Goal: Register for event/course

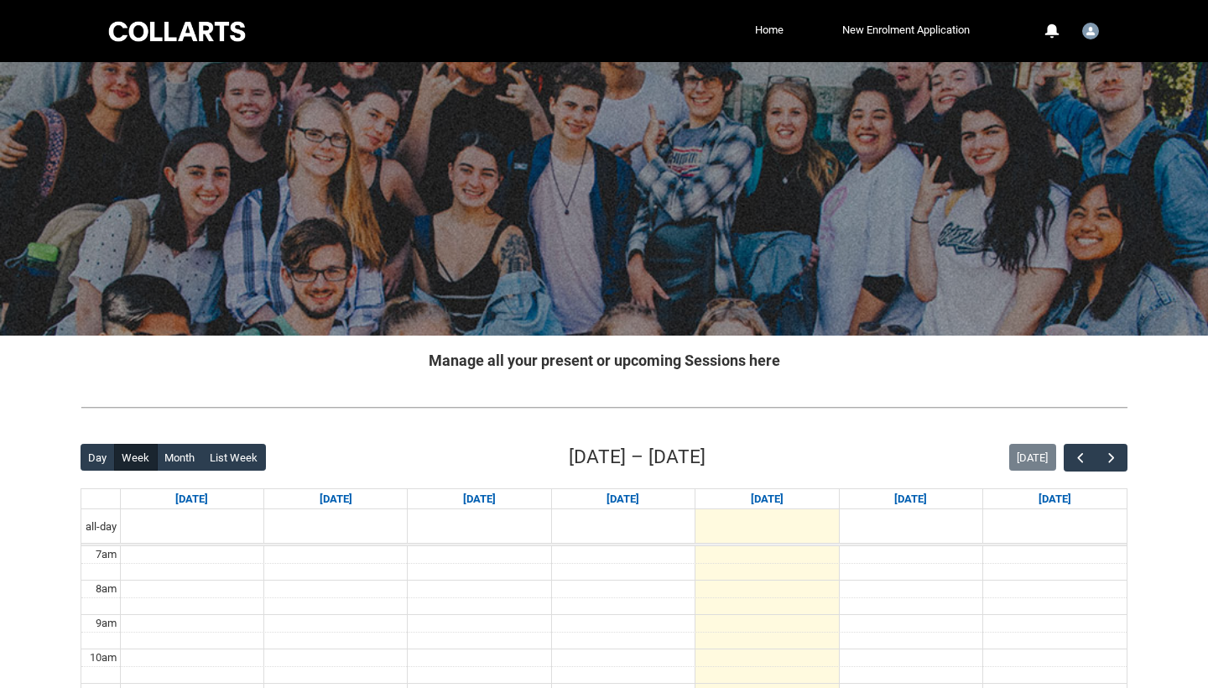
scroll to position [345, 0]
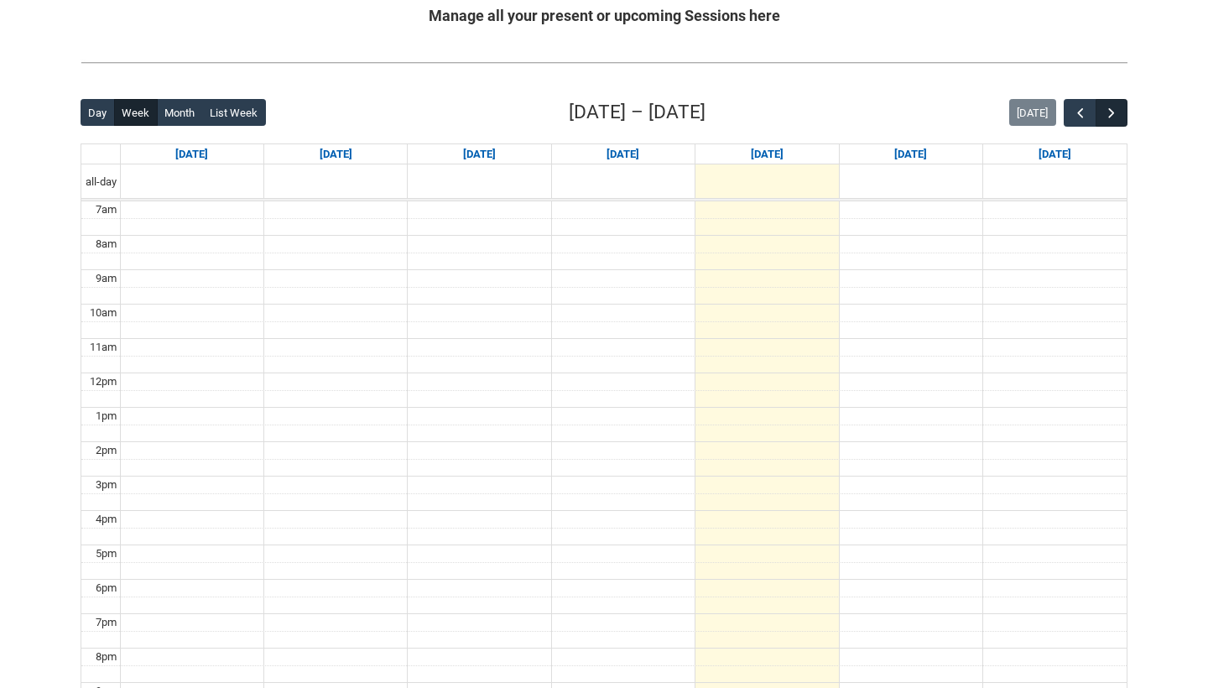
click at [1117, 114] on span "button" at bounding box center [1111, 113] width 17 height 17
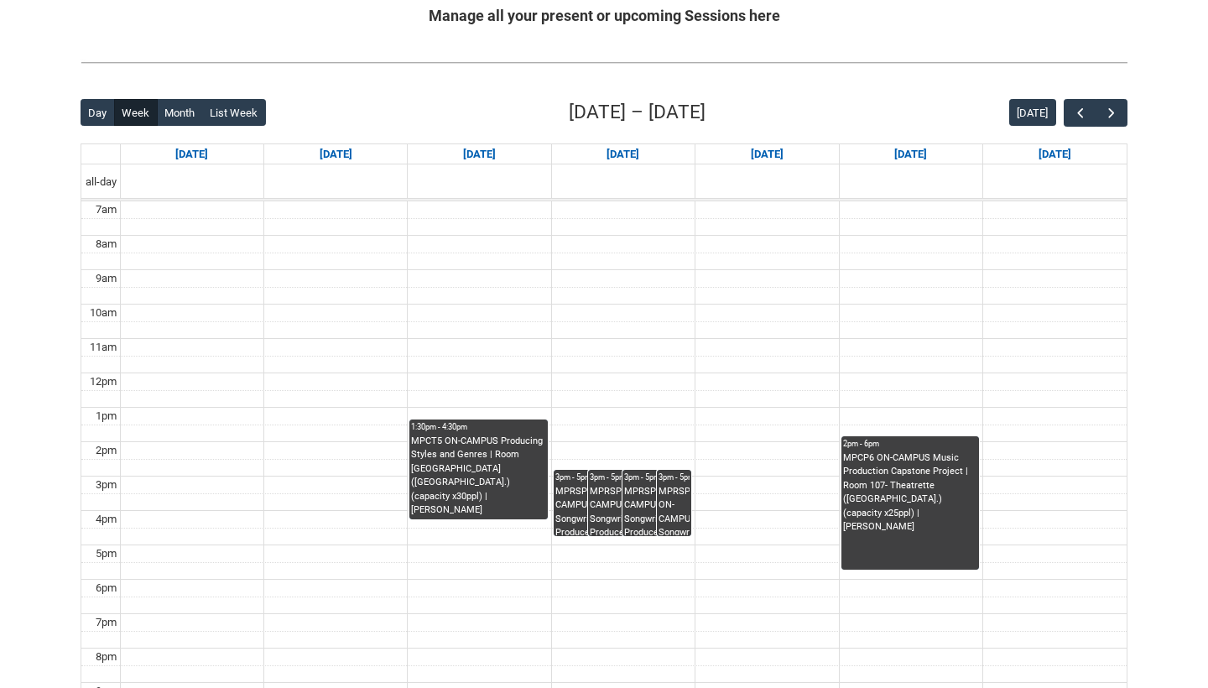
click at [562, 517] on div "MPRSPR3 ON-CAMPUS Songwriter Producer WED 3:00-5:00 | Ensemble Room 6 ([GEOGRAP…" at bounding box center [587, 510] width 65 height 51
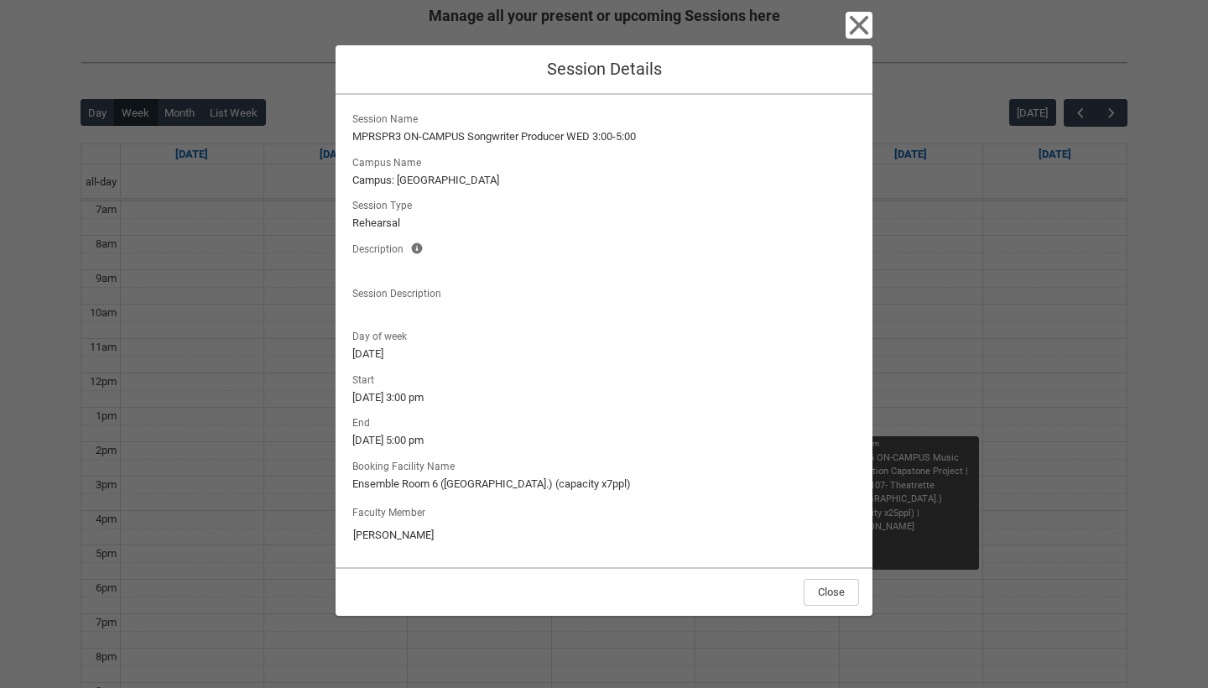
click at [859, 28] on icon "button" at bounding box center [859, 25] width 19 height 19
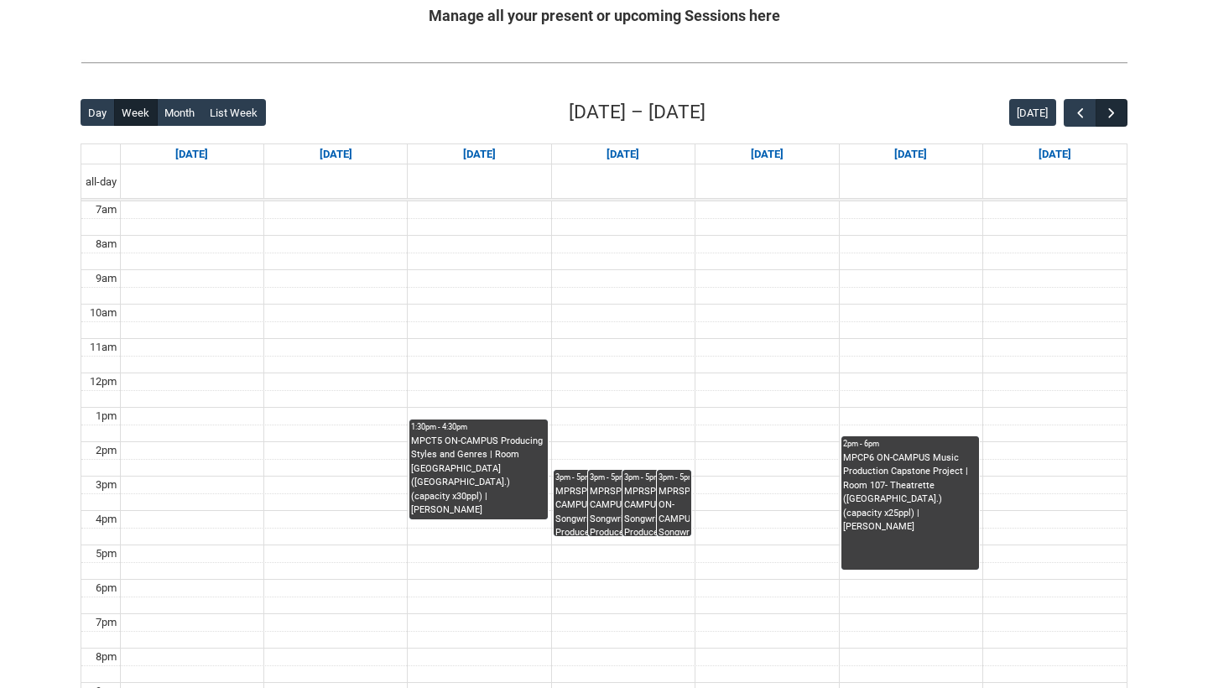
click at [1114, 118] on span "button" at bounding box center [1111, 113] width 17 height 17
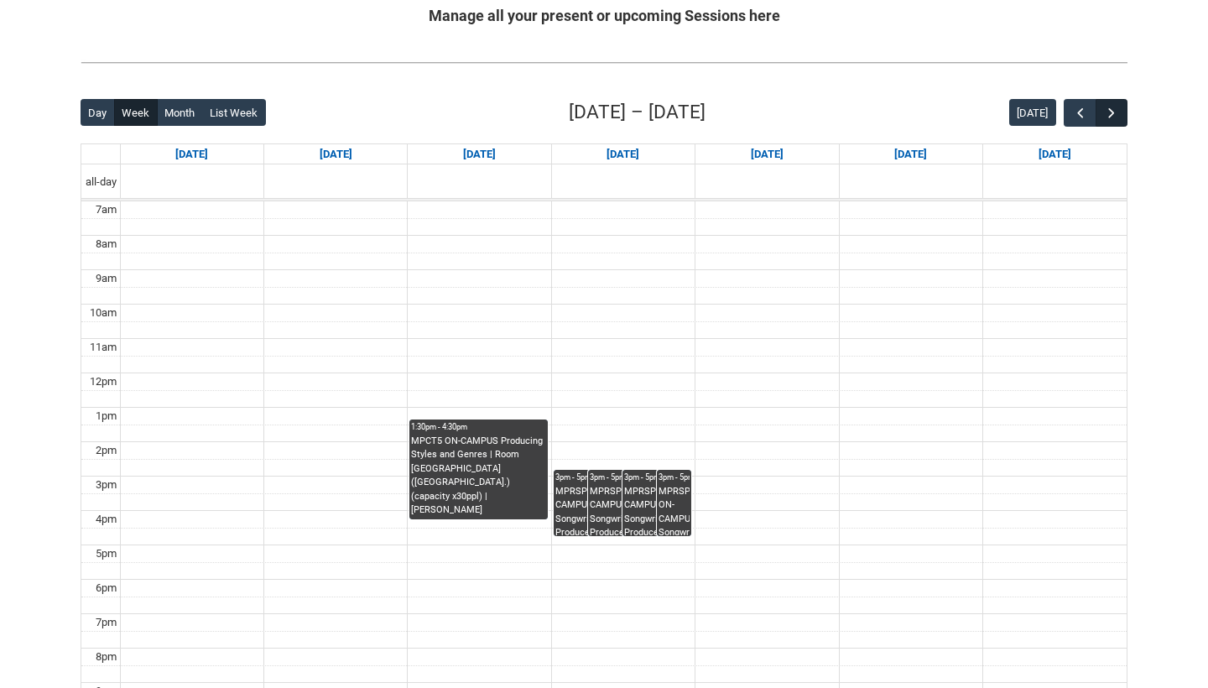
click at [1114, 118] on span "button" at bounding box center [1111, 113] width 17 height 17
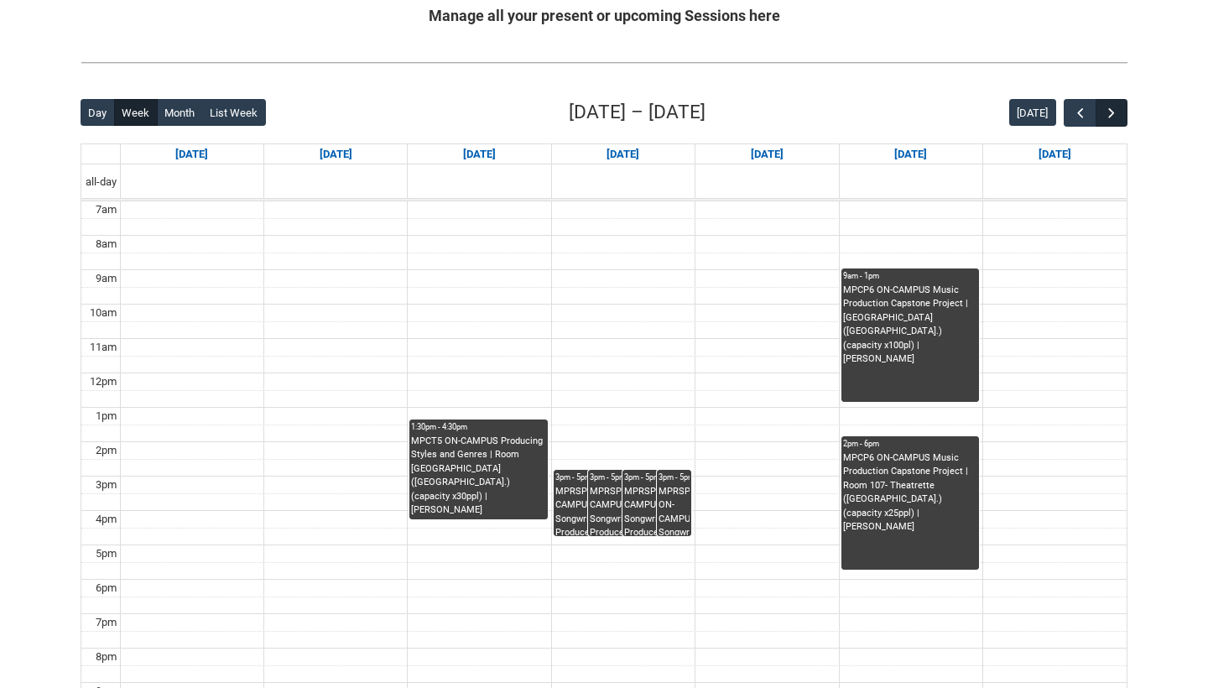
click at [1114, 118] on span "button" at bounding box center [1111, 113] width 17 height 17
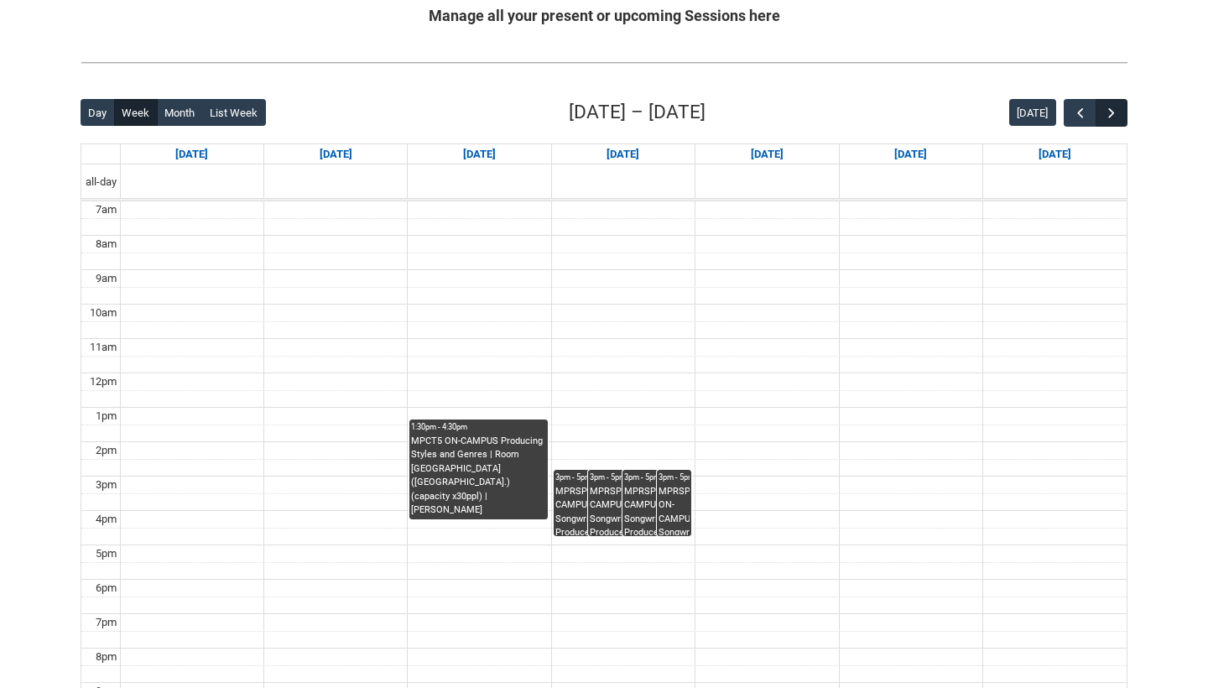
click at [1114, 118] on span "button" at bounding box center [1111, 113] width 17 height 17
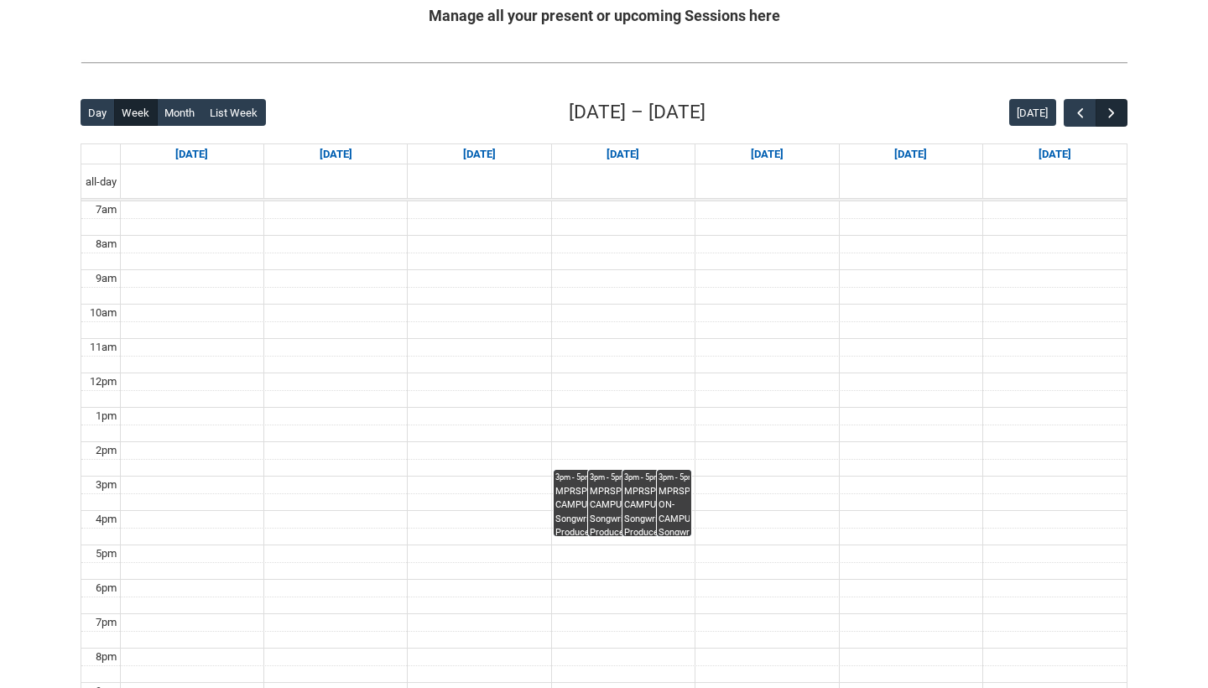
click at [1114, 118] on span "button" at bounding box center [1111, 113] width 17 height 17
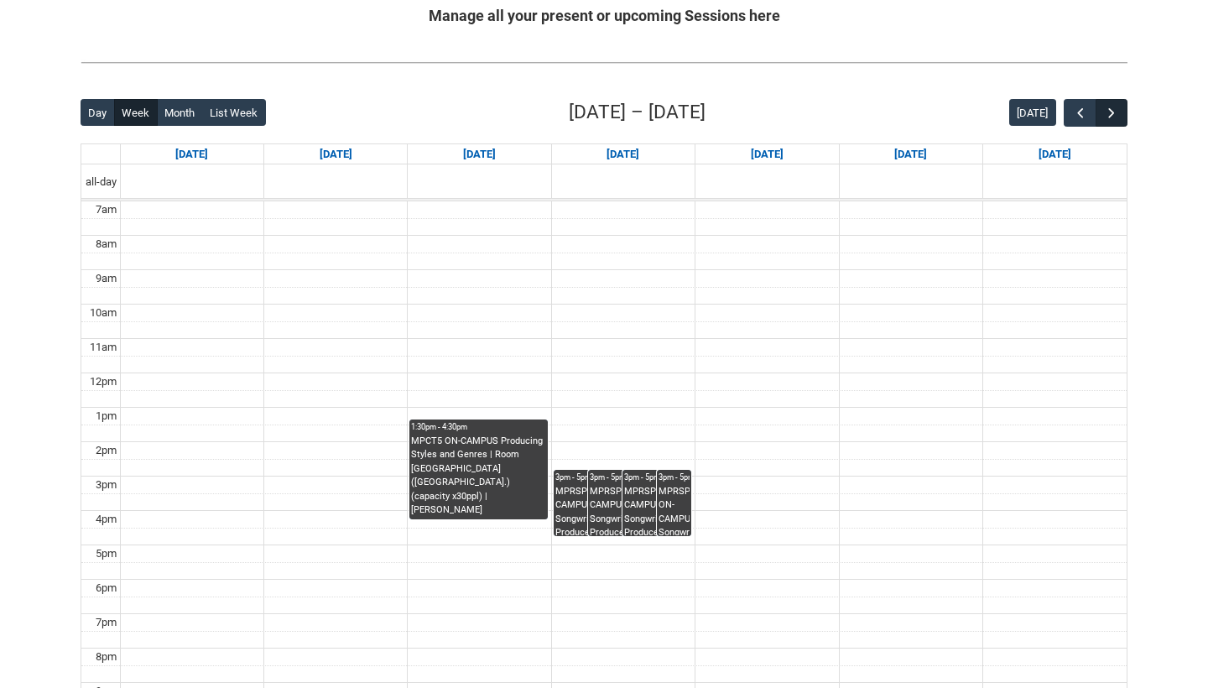
click at [1114, 118] on span "button" at bounding box center [1111, 113] width 17 height 17
click at [1086, 112] on span "button" at bounding box center [1080, 113] width 17 height 17
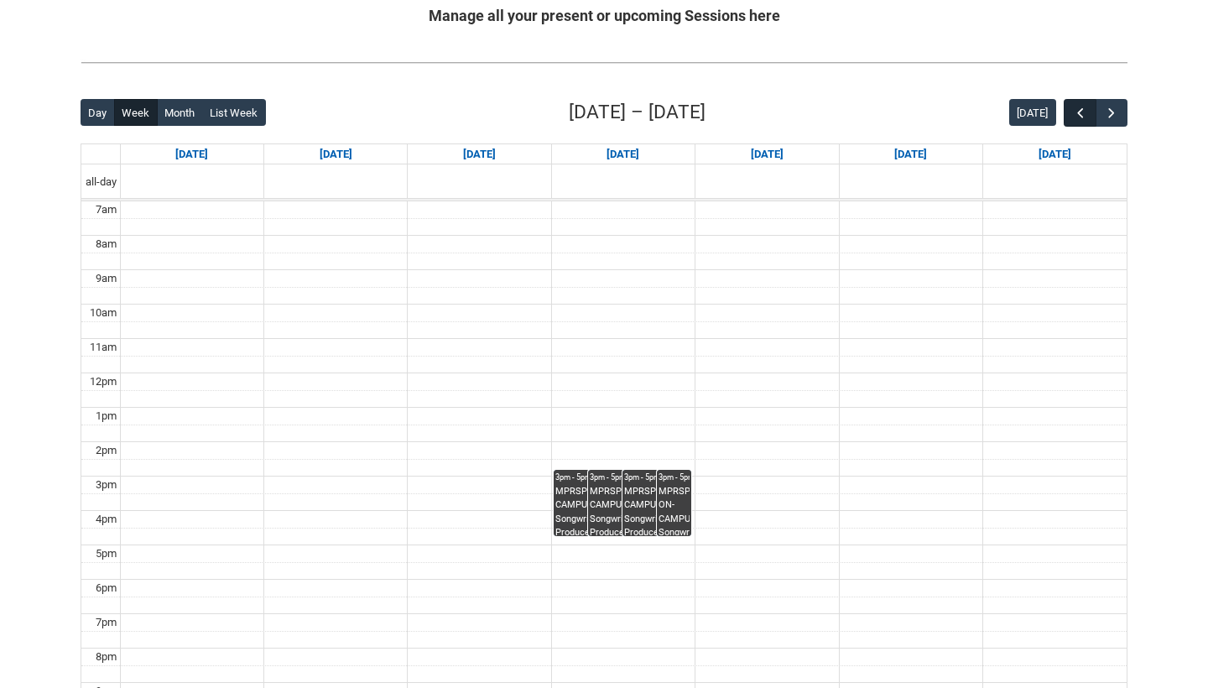
click at [1086, 112] on span "button" at bounding box center [1080, 113] width 17 height 17
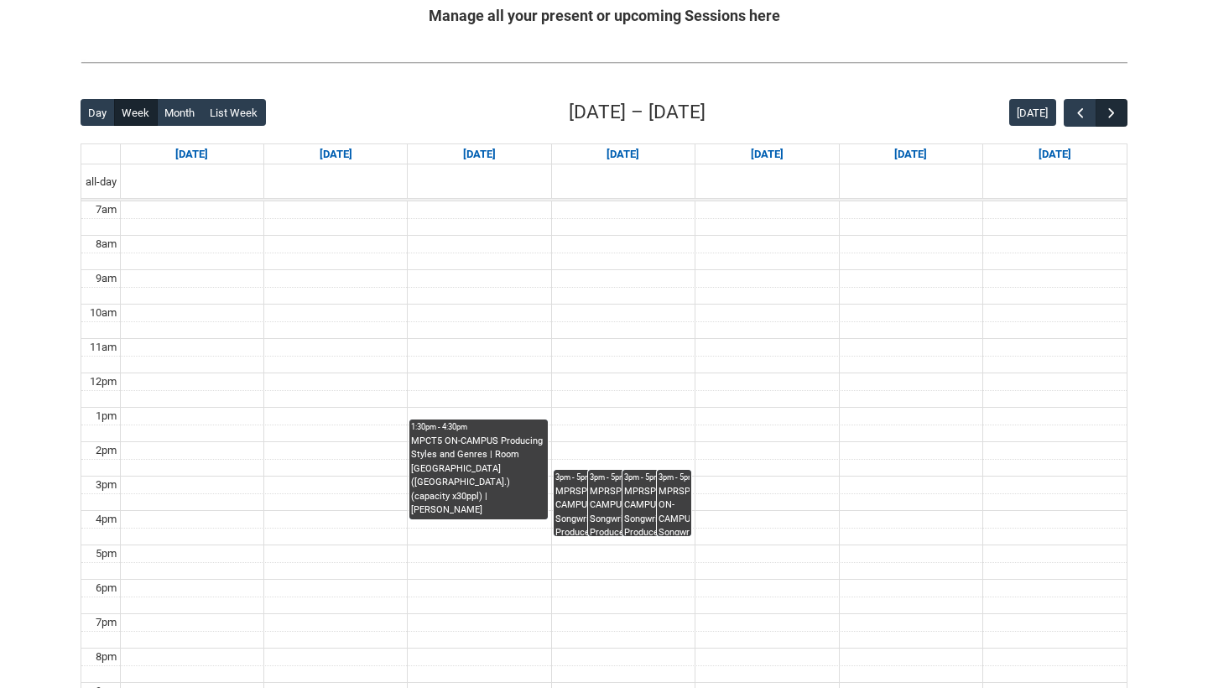
click at [1110, 113] on span "button" at bounding box center [1111, 113] width 17 height 17
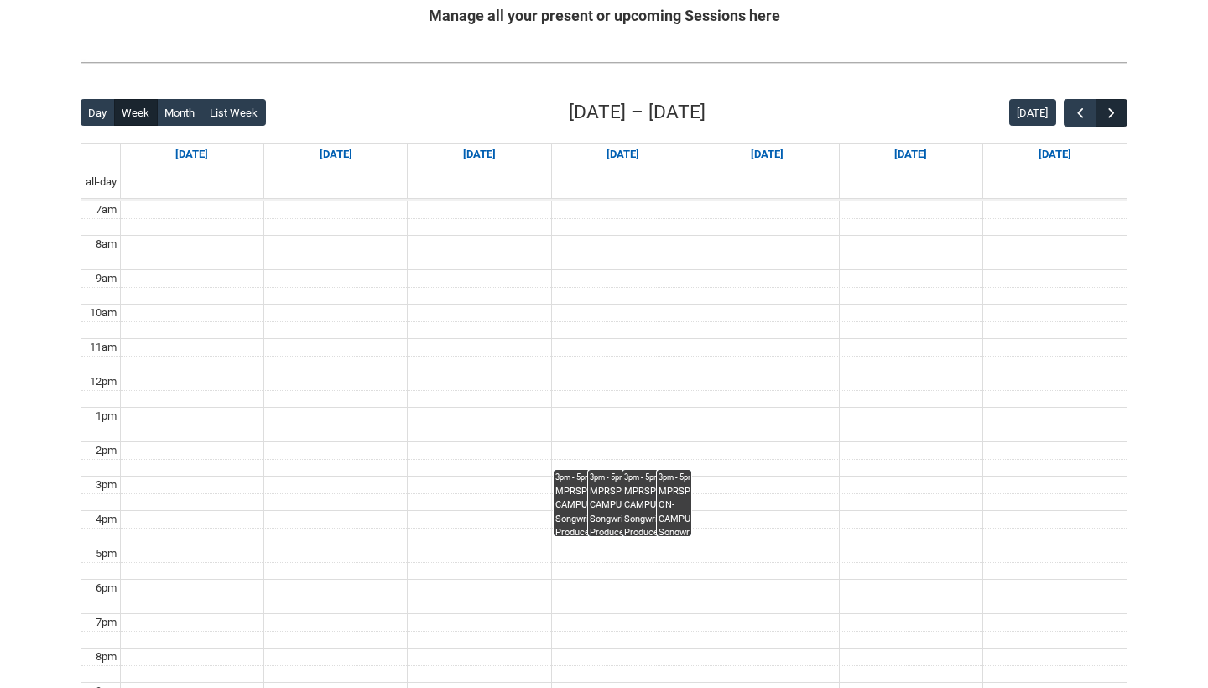
click at [1110, 113] on span "button" at bounding box center [1111, 113] width 17 height 17
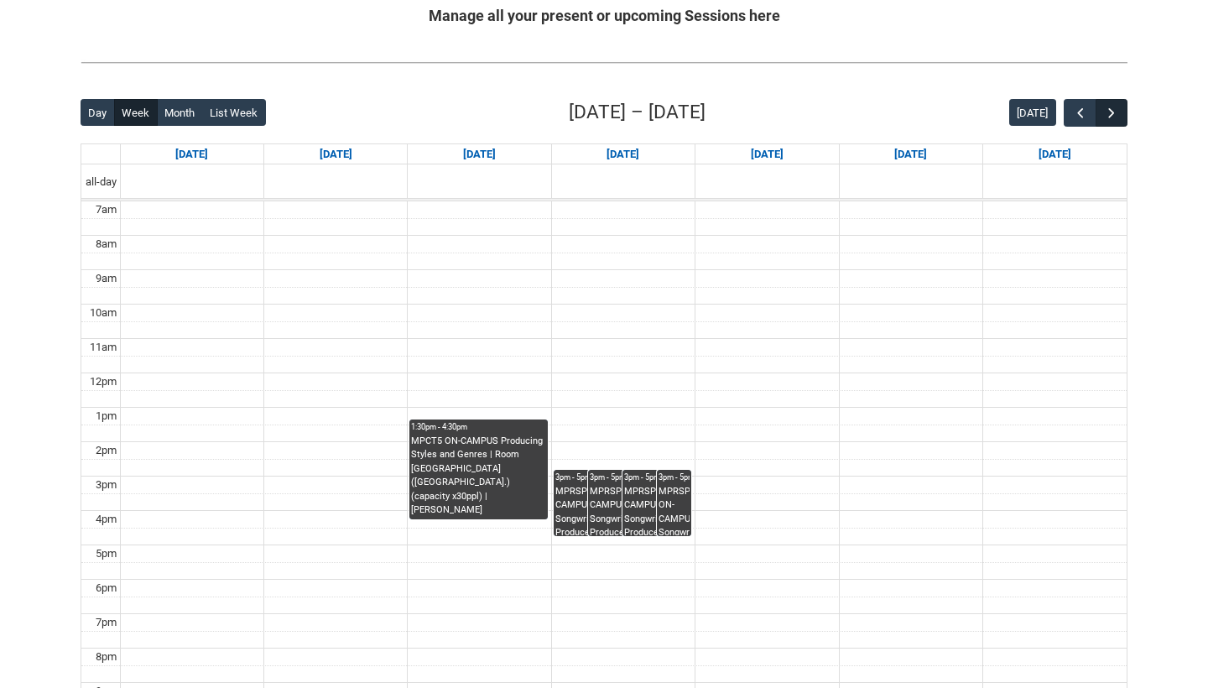
click at [1110, 113] on span "button" at bounding box center [1111, 113] width 17 height 17
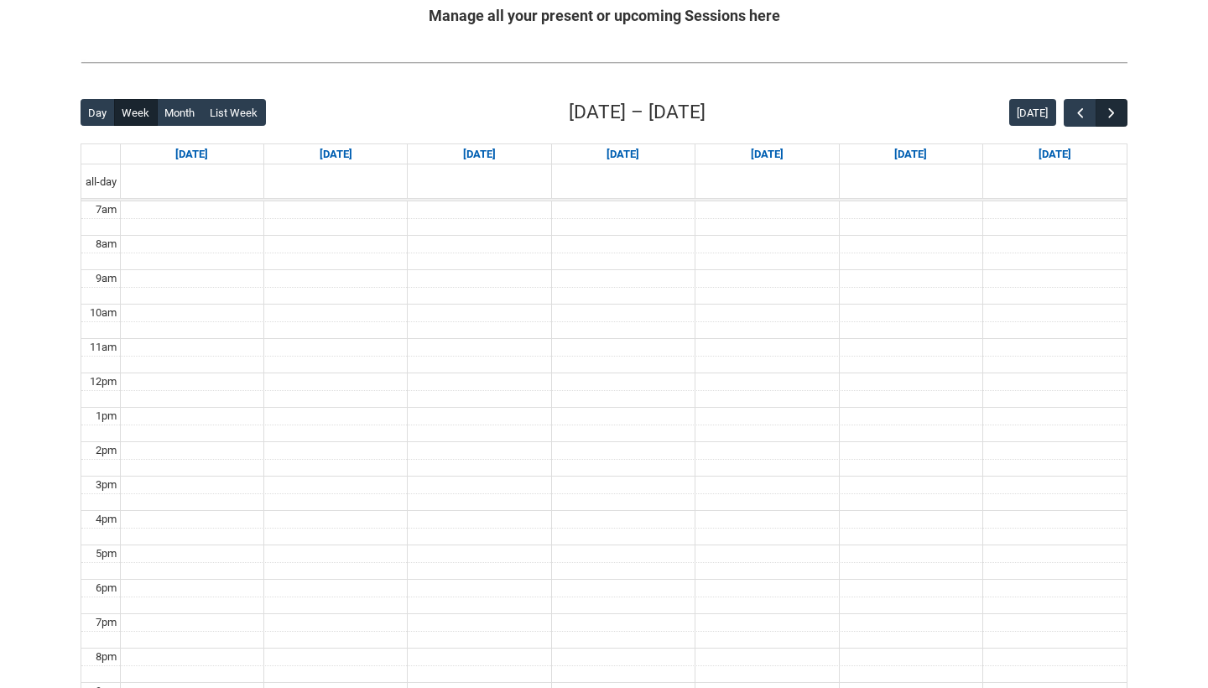
click at [1110, 113] on span "button" at bounding box center [1111, 113] width 17 height 17
click at [1089, 113] on button "button" at bounding box center [1080, 113] width 32 height 28
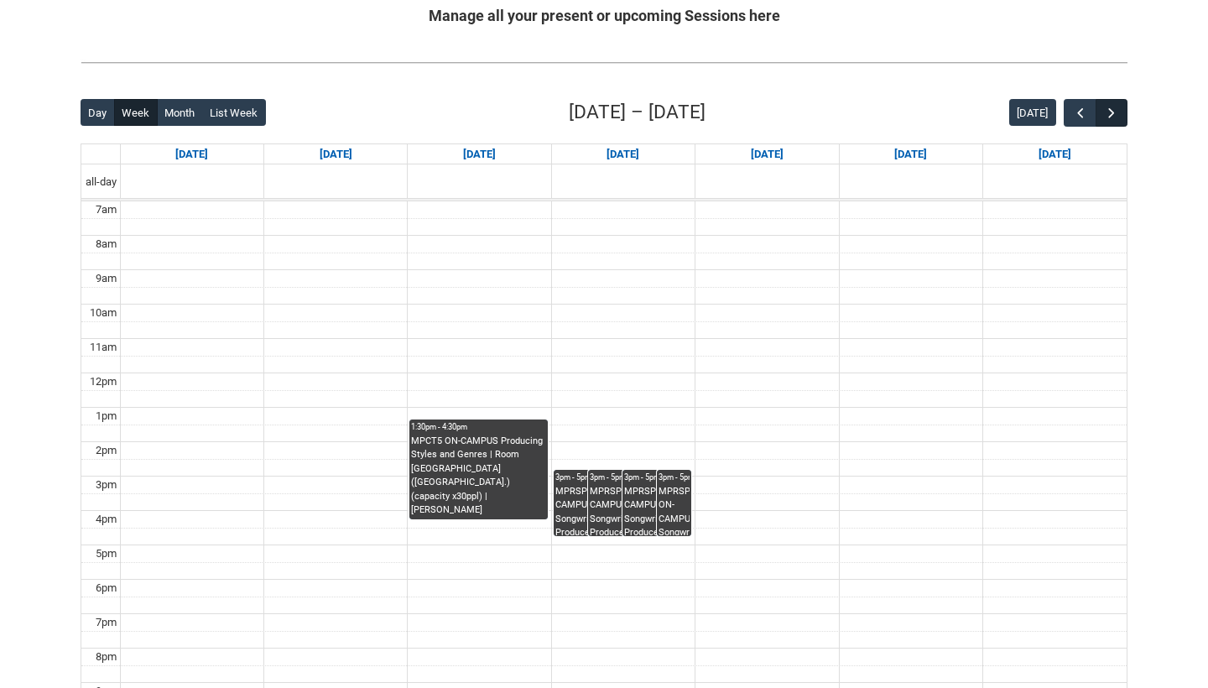
click at [1119, 115] on span "button" at bounding box center [1111, 113] width 17 height 17
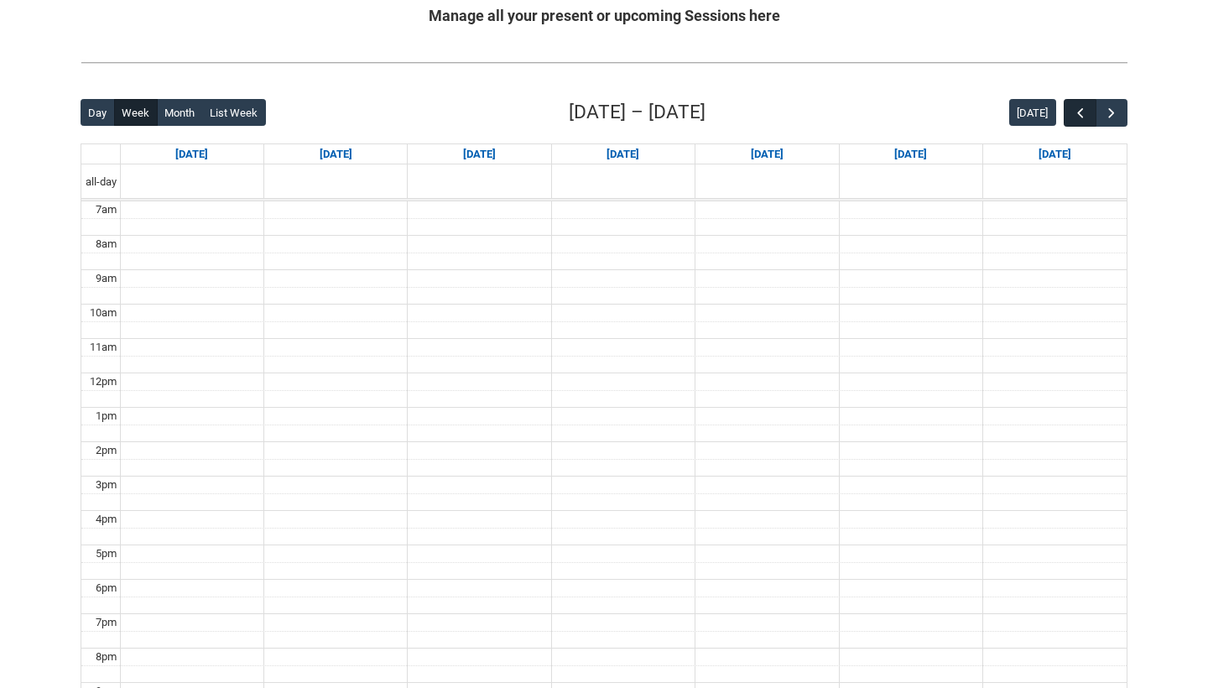
click at [1084, 113] on span "button" at bounding box center [1080, 113] width 17 height 17
